Goal: Task Accomplishment & Management: Complete application form

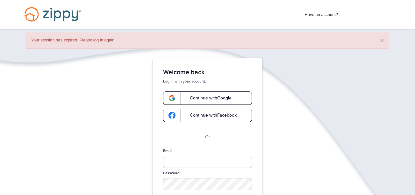
click at [207, 99] on span "Continue with Google" at bounding box center [207, 98] width 48 height 4
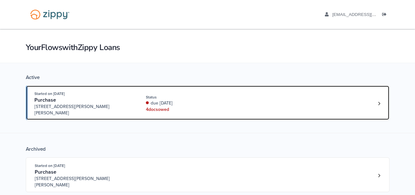
click at [191, 106] on div "4 doc s owed" at bounding box center [188, 109] width 85 height 6
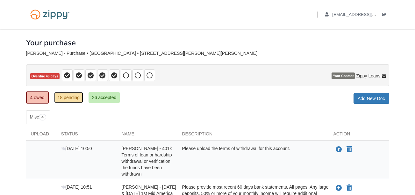
click at [64, 99] on link "18 pending" at bounding box center [68, 97] width 29 height 11
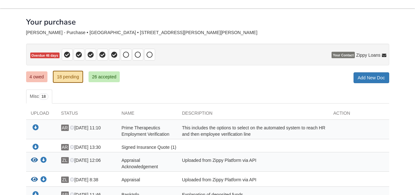
scroll to position [64, 0]
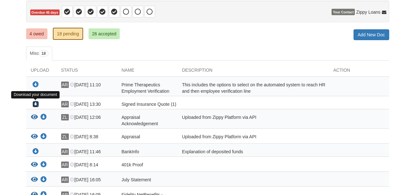
click at [36, 104] on icon "Download Signed Insurance Quote (1)" at bounding box center [35, 104] width 6 height 6
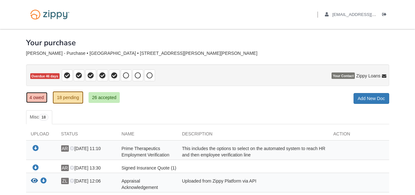
click at [39, 98] on link "4 owed" at bounding box center [36, 97] width 21 height 11
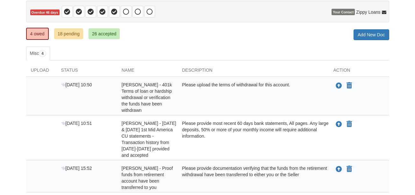
scroll to position [133, 0]
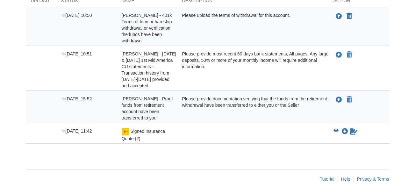
click at [335, 130] on icon "View Signed Insurance Quote (2)" at bounding box center [336, 130] width 5 height 4
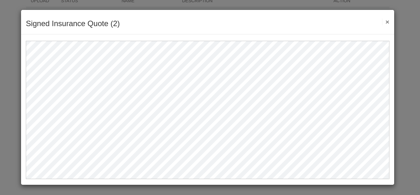
click at [386, 20] on button "×" at bounding box center [385, 21] width 7 height 7
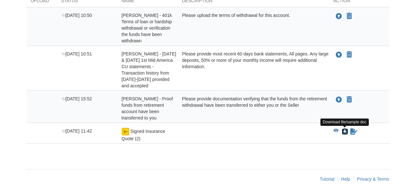
click at [344, 131] on icon "Download Signed Insurance Quote (2)" at bounding box center [345, 131] width 6 height 6
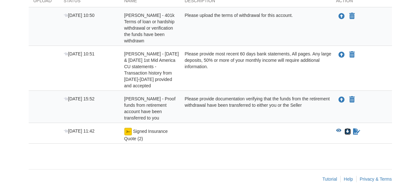
scroll to position [0, 0]
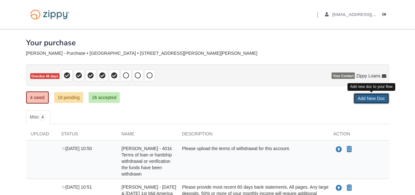
click at [374, 97] on link "Add New Doc" at bounding box center [372, 98] width 36 height 11
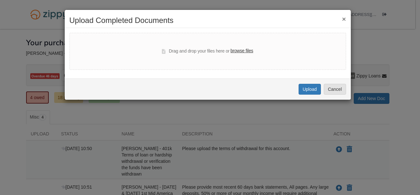
click at [243, 50] on label "browse files" at bounding box center [241, 50] width 23 height 7
click at [0, 0] on input "browse files" at bounding box center [0, 0] width 0 height 0
click at [336, 88] on button "Cancel" at bounding box center [335, 89] width 22 height 11
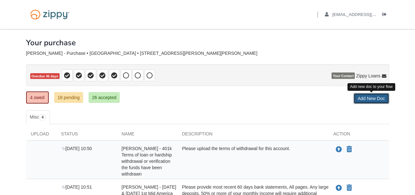
click at [364, 98] on link "Add New Doc" at bounding box center [372, 98] width 36 height 11
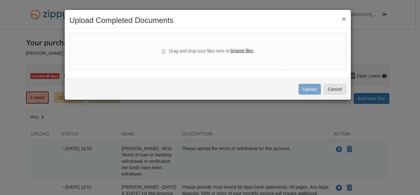
click at [240, 48] on label "browse files" at bounding box center [241, 50] width 23 height 7
click at [0, 0] on input "browse files" at bounding box center [0, 0] width 0 height 0
click at [339, 90] on button "Cancel" at bounding box center [335, 89] width 22 height 11
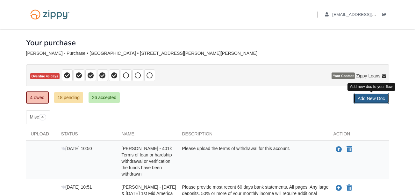
click at [365, 99] on link "Add New Doc" at bounding box center [372, 98] width 36 height 11
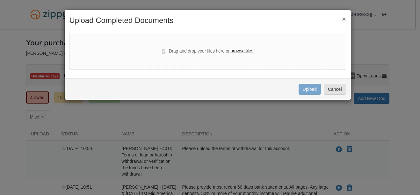
click at [239, 49] on label "browse files" at bounding box center [241, 50] width 23 height 7
click at [0, 0] on input "browse files" at bounding box center [0, 0] width 0 height 0
select select "****"
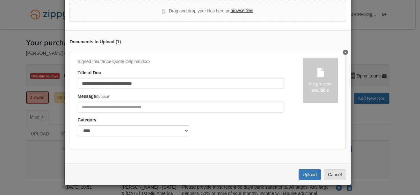
scroll to position [37, 0]
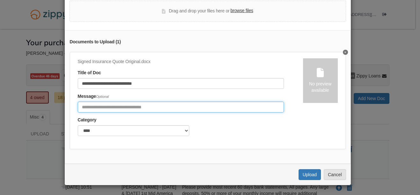
click at [103, 103] on input "Include any comments on this document" at bounding box center [181, 107] width 206 height 11
type input "**********"
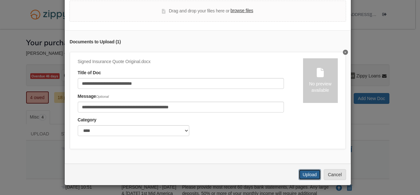
click at [304, 173] on button "Upload" at bounding box center [310, 174] width 22 height 11
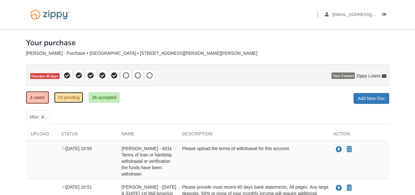
click at [65, 98] on link "19 pending" at bounding box center [68, 97] width 29 height 11
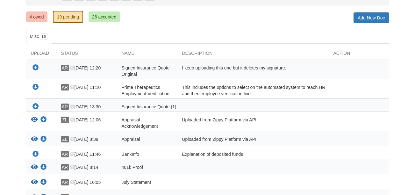
scroll to position [96, 0]
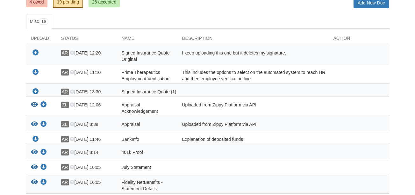
click at [147, 93] on span "Signed Insurance Quote (1)" at bounding box center [149, 91] width 55 height 5
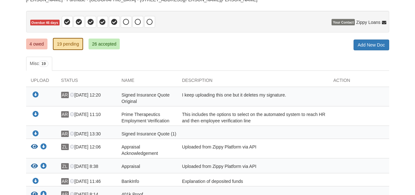
scroll to position [90, 0]
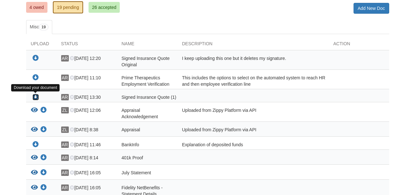
click at [33, 96] on icon "Download Signed Insurance Quote (1)" at bounding box center [35, 97] width 6 height 6
click at [224, 112] on div "Uploaded from Zippy Platform via API" at bounding box center [252, 113] width 151 height 13
drag, startPoint x: 183, startPoint y: 130, endPoint x: 259, endPoint y: 131, distance: 75.8
click at [259, 131] on div "Uploaded from Zippy Platform via API" at bounding box center [252, 130] width 151 height 8
click at [208, 131] on div "Uploaded from Zippy Platform via API" at bounding box center [252, 130] width 151 height 8
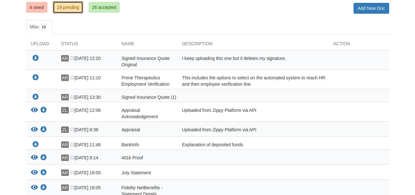
click at [64, 8] on link "19 pending" at bounding box center [68, 7] width 30 height 12
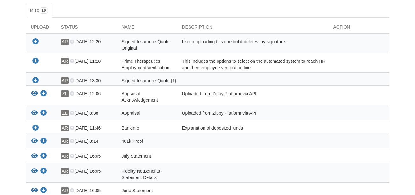
scroll to position [122, 0]
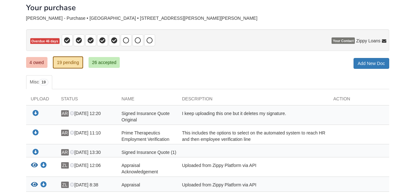
scroll to position [96, 0]
